Goal: Navigation & Orientation: Find specific page/section

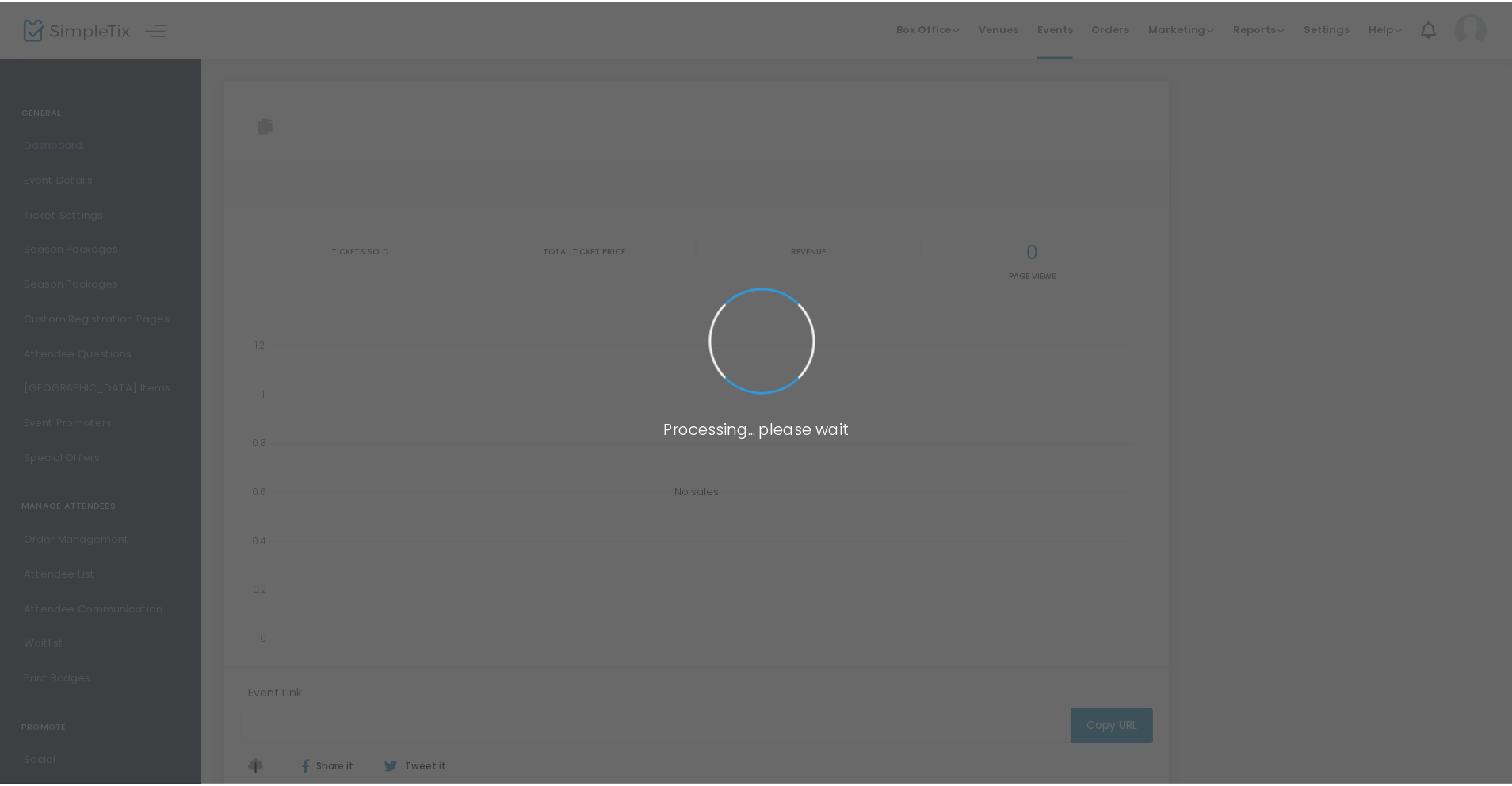
scroll to position [22, 0]
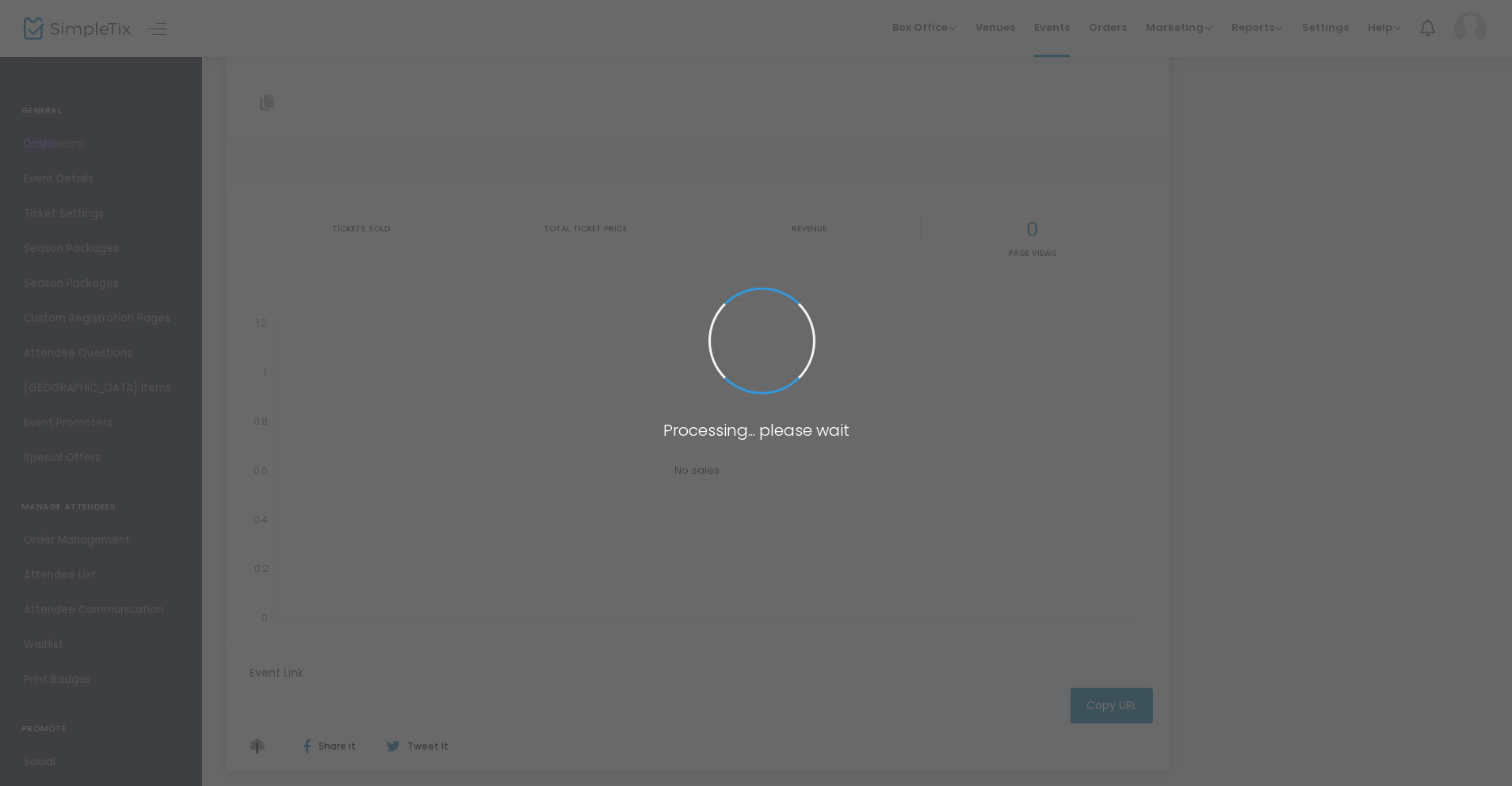
type input "https://www.simpletix.com/e/eugene-s-ultimate-k-pop-party-is-back-oct-tickets-2…"
type input "[URL][DOMAIN_NAME]"
